Goal: Find specific page/section: Find specific page/section

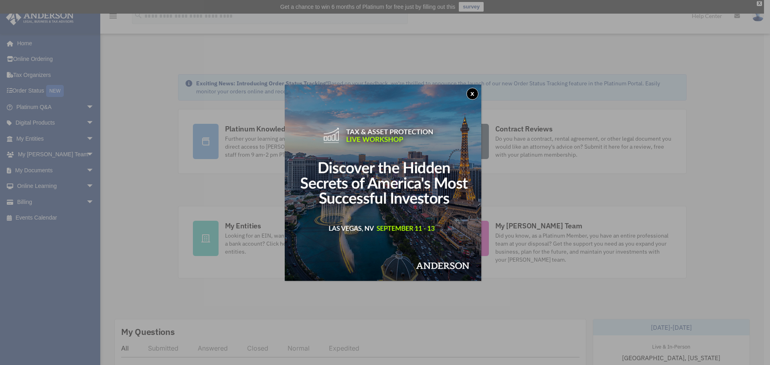
click at [475, 92] on button "x" at bounding box center [472, 94] width 12 height 12
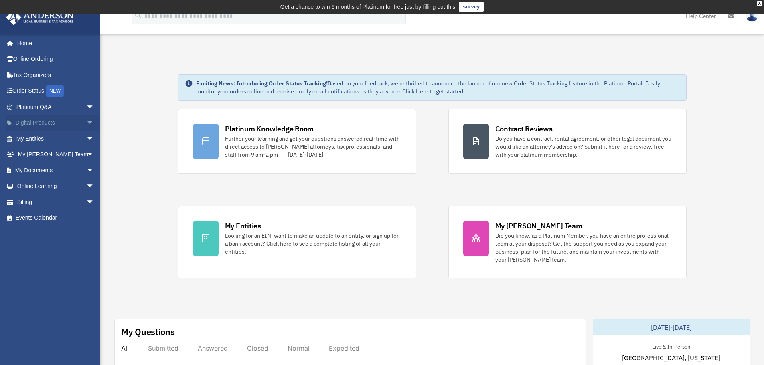
click at [86, 119] on span "arrow_drop_down" at bounding box center [94, 123] width 16 height 16
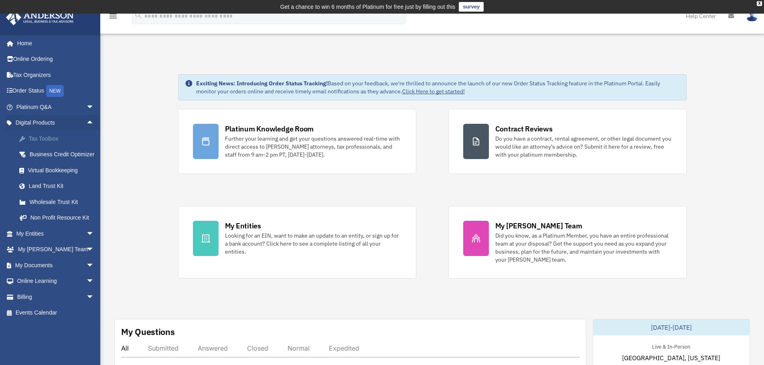
click at [46, 137] on div "Tax Toolbox" at bounding box center [62, 139] width 68 height 10
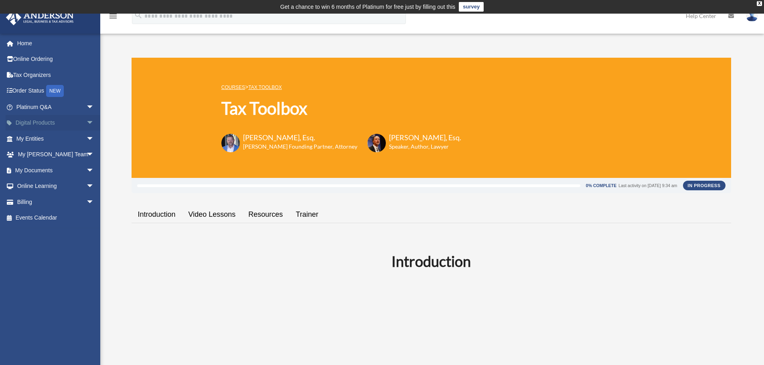
click at [86, 125] on span "arrow_drop_down" at bounding box center [94, 123] width 16 height 16
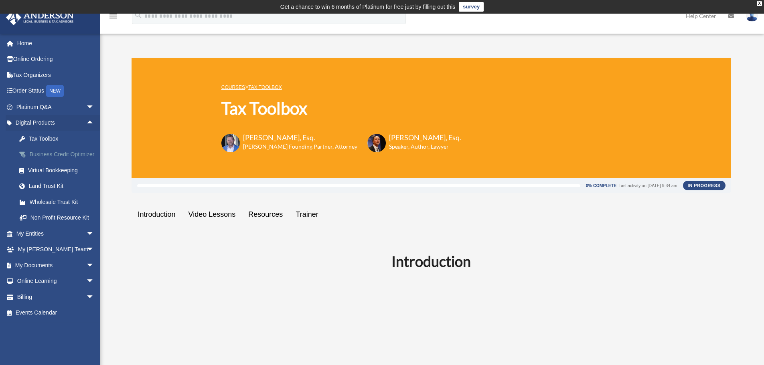
click at [52, 155] on div "Business Credit Optimizer" at bounding box center [62, 155] width 68 height 10
